Goal: Use online tool/utility: Utilize a website feature to perform a specific function

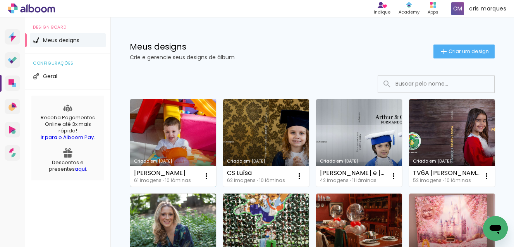
click at [160, 137] on link "Criado em [DATE]" at bounding box center [173, 143] width 86 height 88
